Goal: Information Seeking & Learning: Learn about a topic

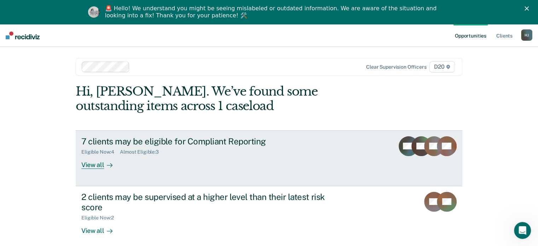
click at [257, 135] on link "7 clients may be eligible for Compliant Reporting Eligible Now : 4 Almost Eligi…" at bounding box center [269, 158] width 387 height 56
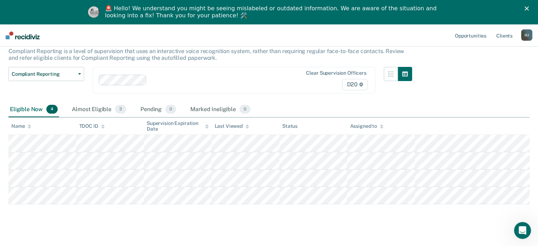
scroll to position [54, 0]
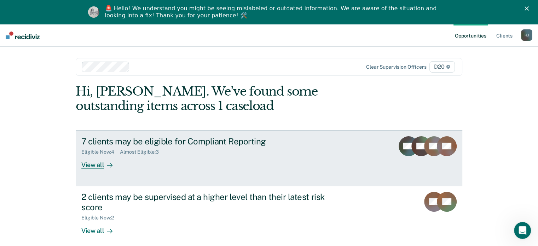
scroll to position [89, 0]
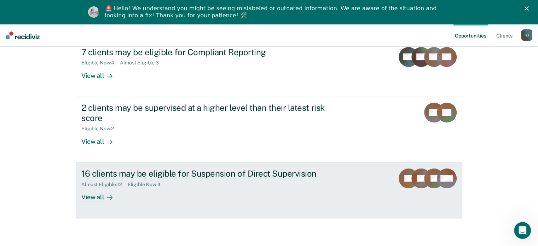
click at [119, 175] on div "16 clients may be eligible for Suspension of Direct Supervision" at bounding box center [205, 173] width 248 height 10
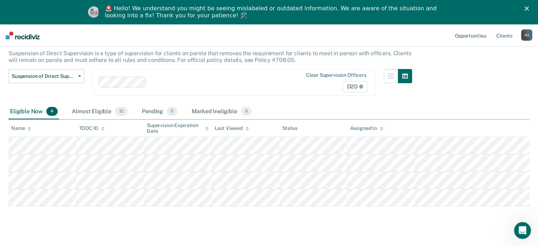
scroll to position [54, 0]
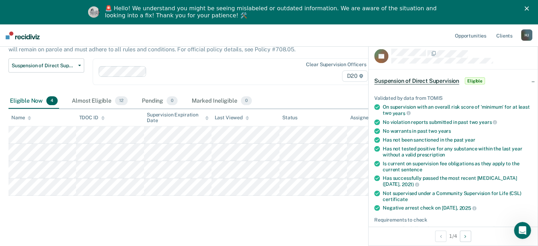
click at [51, 232] on main "Suspension of Direct Supervision Suspension of Direct Supervision is a type of …" at bounding box center [269, 126] width 538 height 237
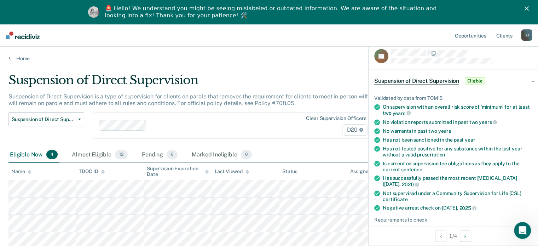
click at [329, 54] on div "Home" at bounding box center [269, 54] width 538 height 15
click at [529, 8] on polygon "Close" at bounding box center [526, 8] width 4 height 4
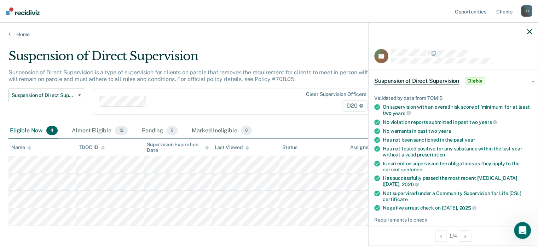
click at [530, 31] on icon "button" at bounding box center [529, 31] width 5 height 5
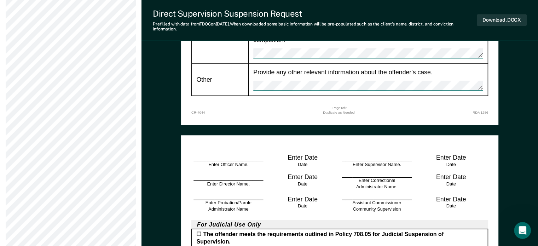
scroll to position [718, 0]
